Goal: Communication & Community: Ask a question

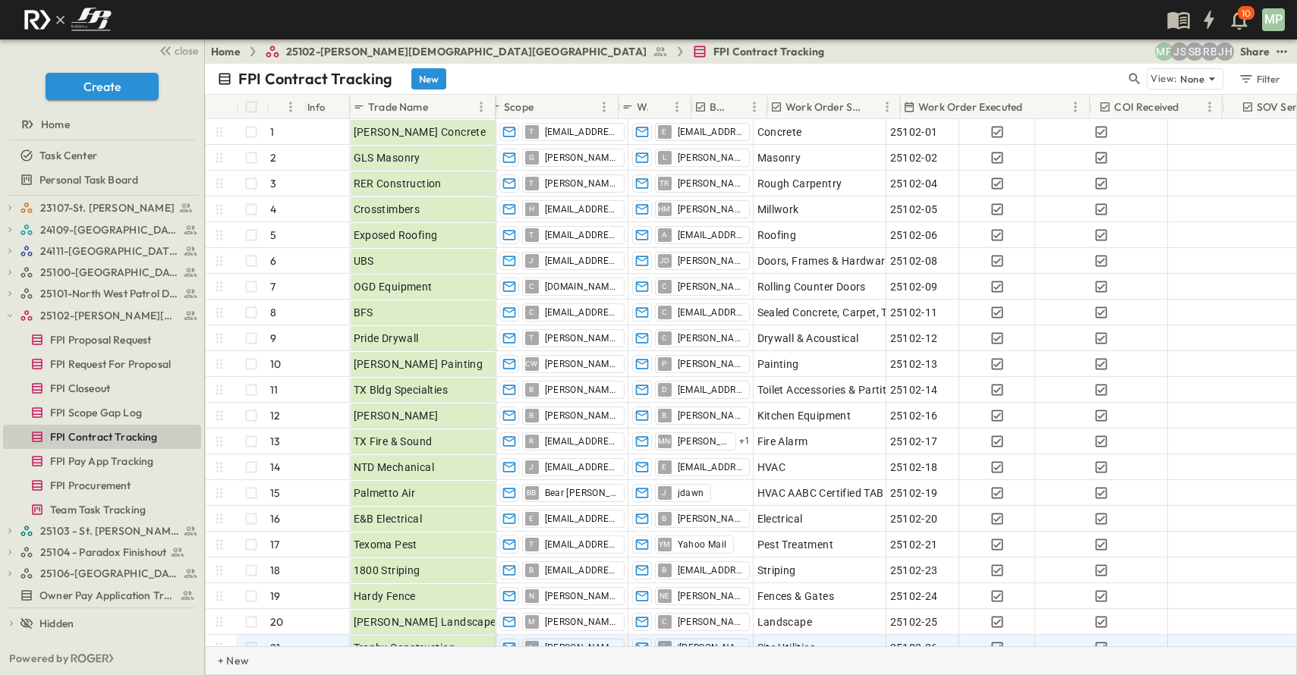
scroll to position [29, 268]
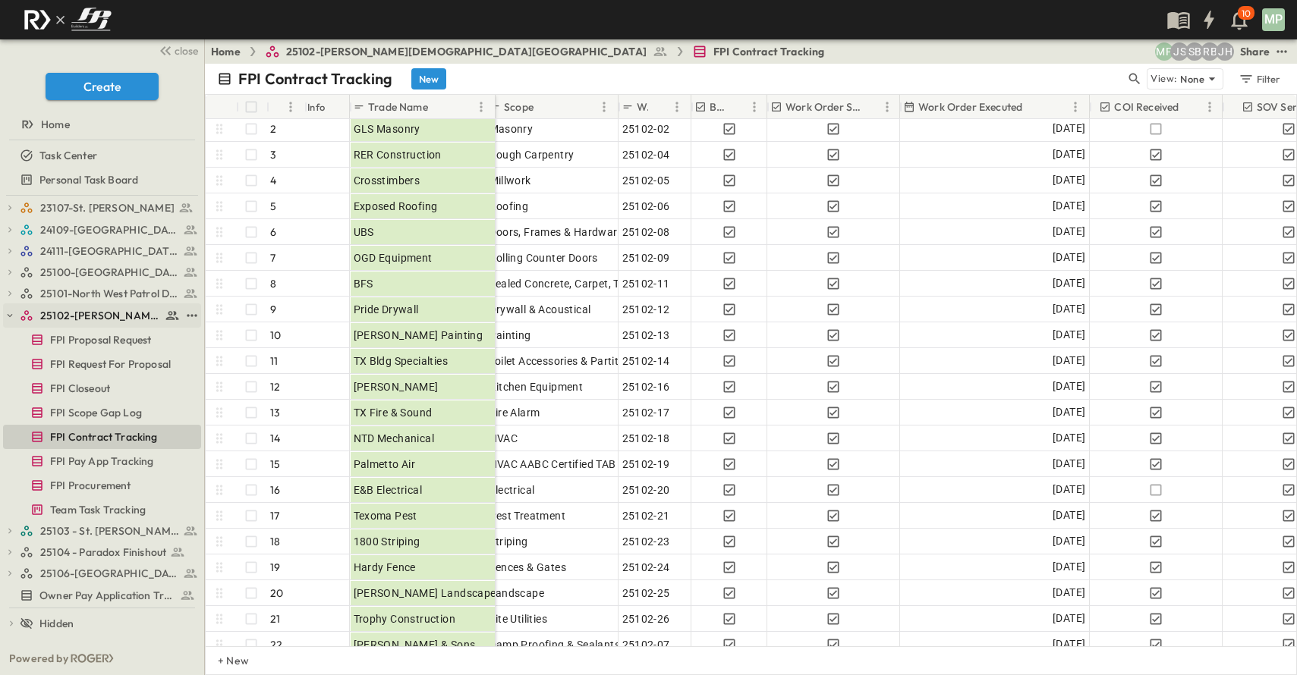
click at [5, 318] on icon "button" at bounding box center [10, 315] width 11 height 11
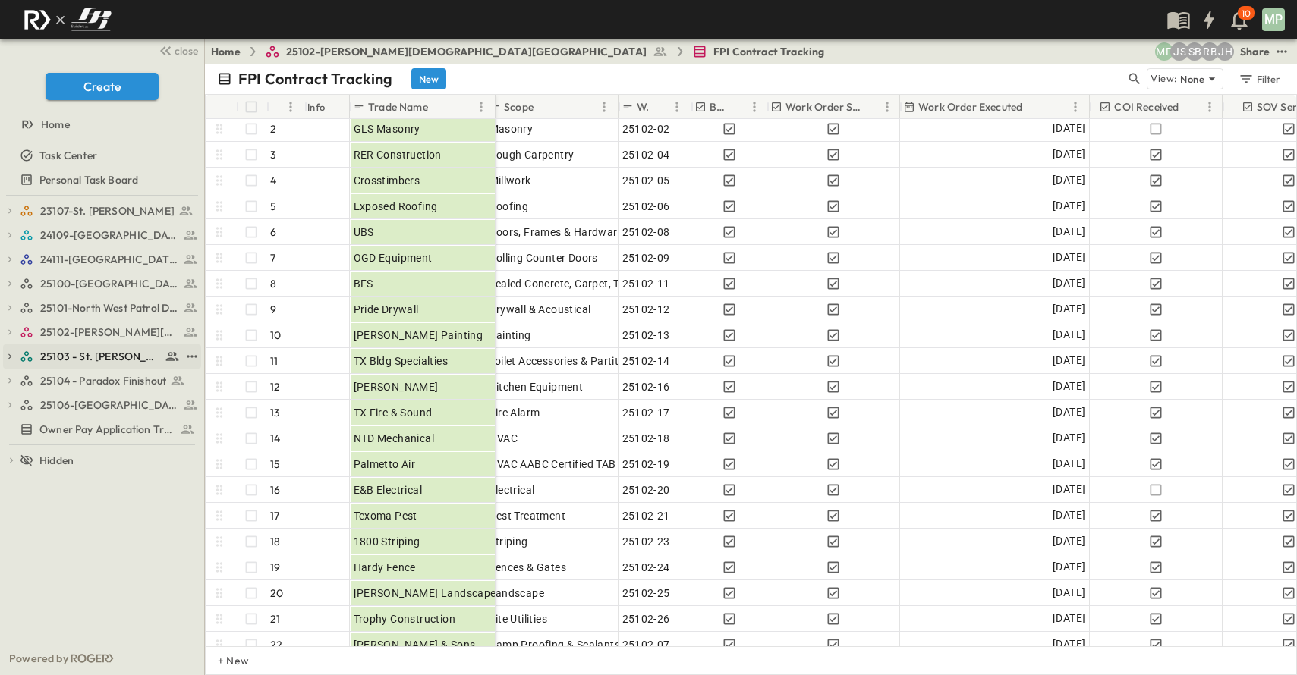
click at [11, 354] on icon "button" at bounding box center [10, 356] width 11 height 11
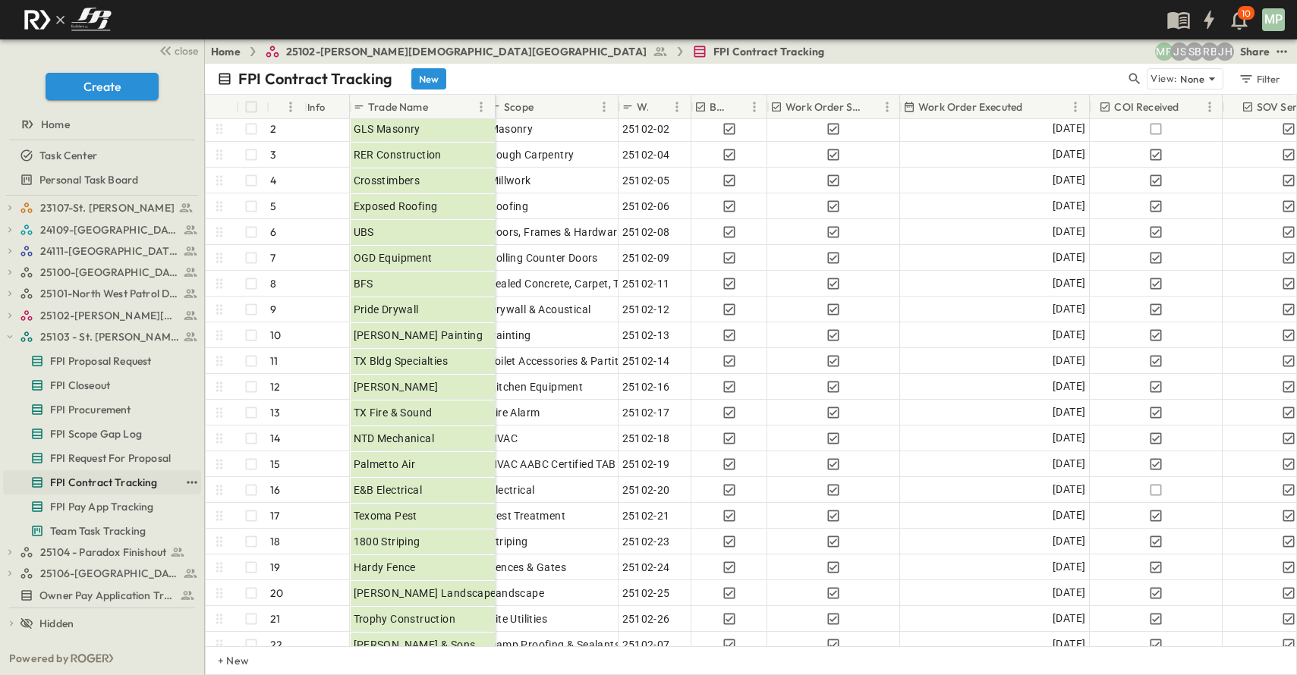
click at [103, 483] on span "FPI Contract Tracking" at bounding box center [104, 482] width 108 height 15
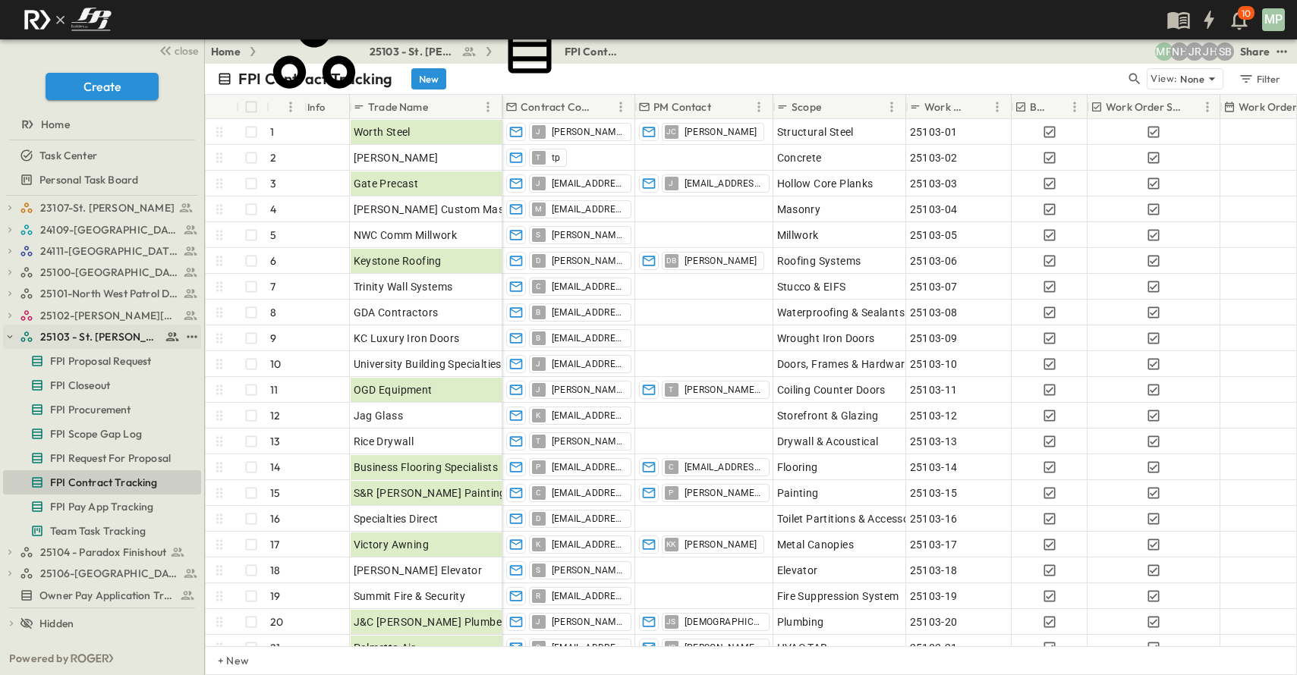
click at [12, 335] on icon "button" at bounding box center [10, 337] width 11 height 11
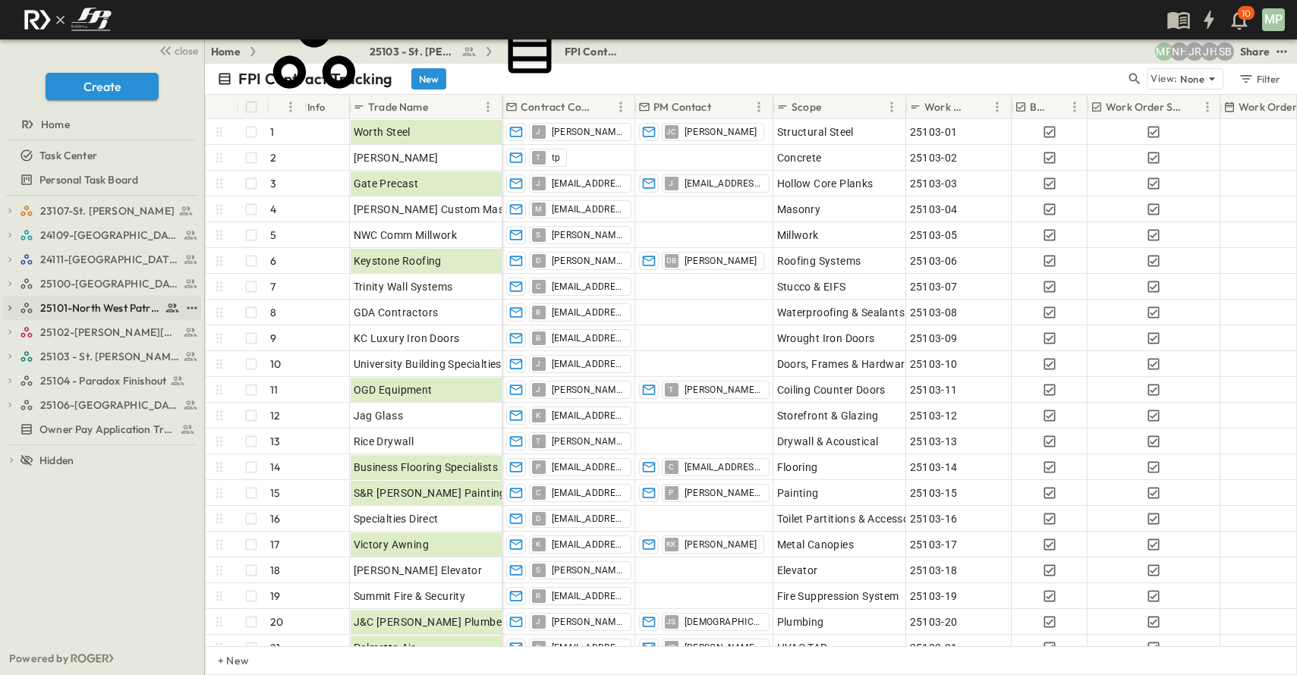
click at [13, 303] on icon "button" at bounding box center [10, 308] width 11 height 11
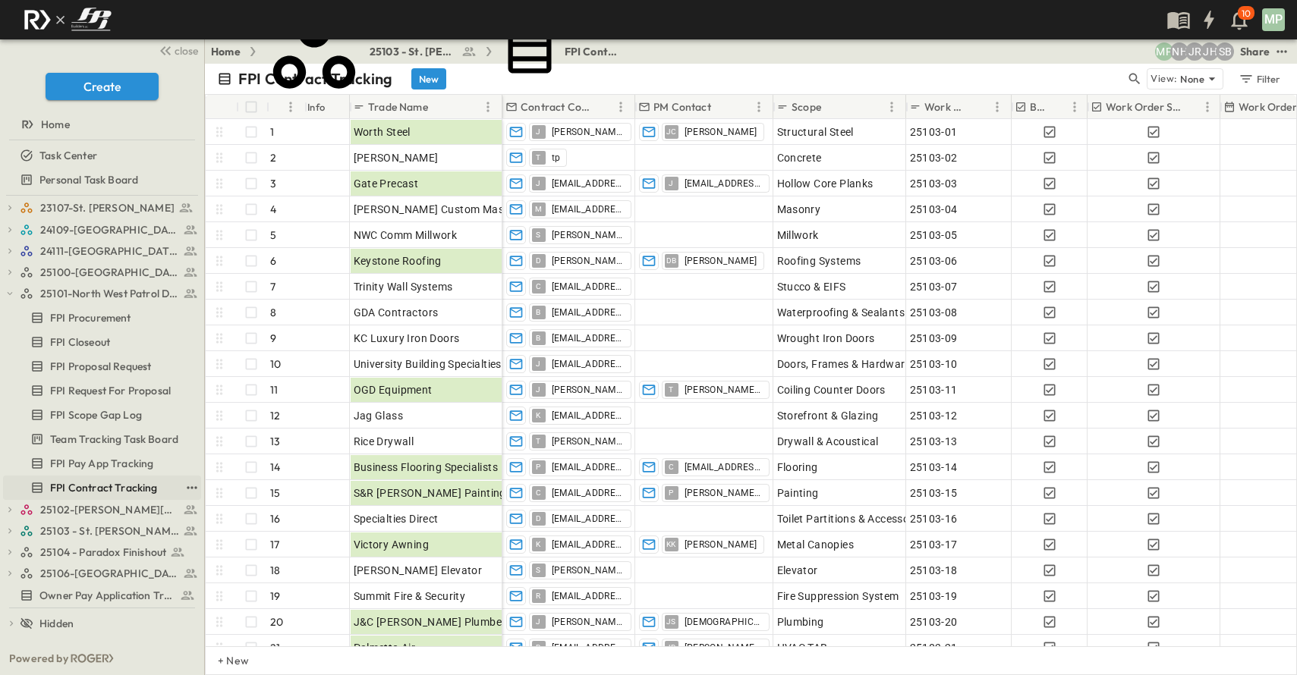
click at [83, 481] on span "FPI Contract Tracking" at bounding box center [104, 487] width 108 height 15
